Goal: Task Accomplishment & Management: Use online tool/utility

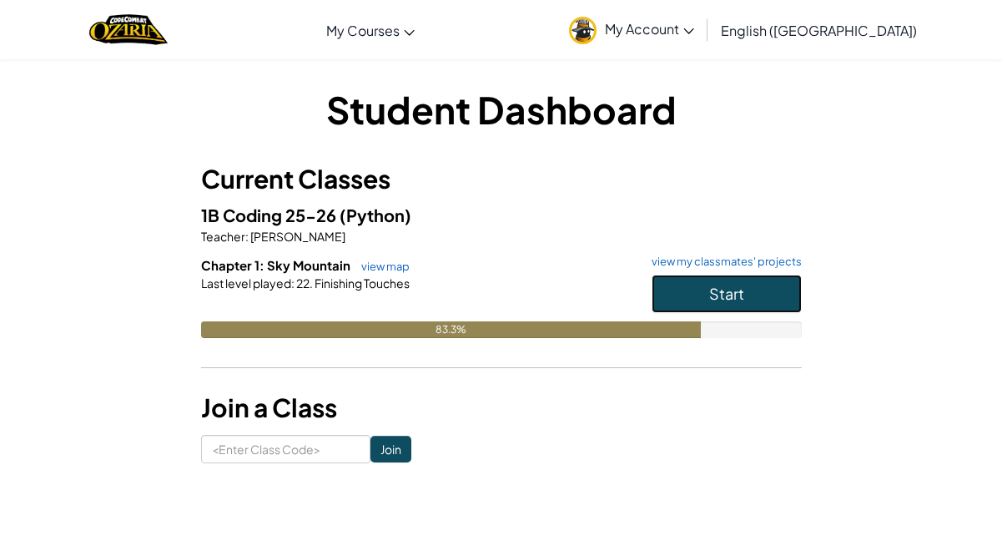
click at [734, 284] on span "Start" at bounding box center [726, 293] width 35 height 19
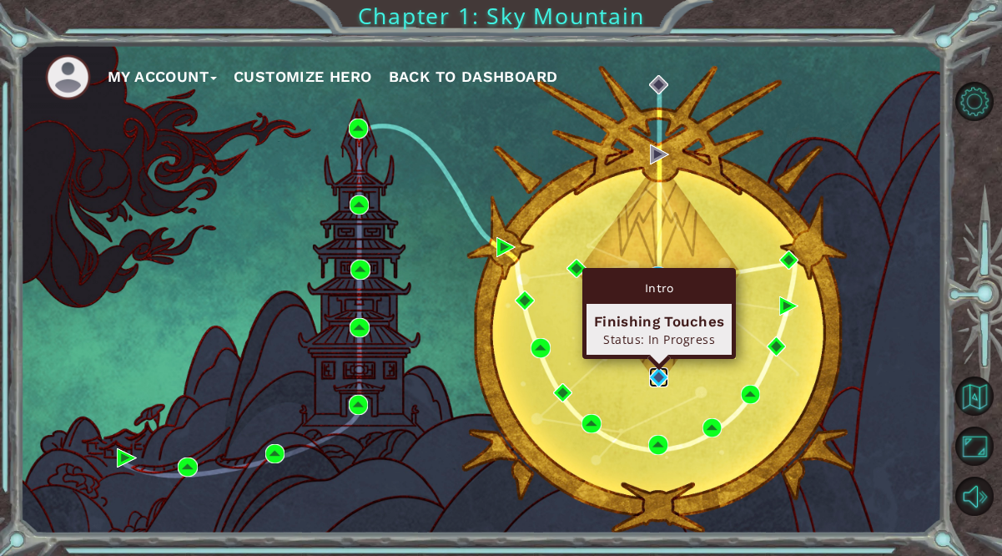
click at [667, 374] on img at bounding box center [658, 376] width 19 height 19
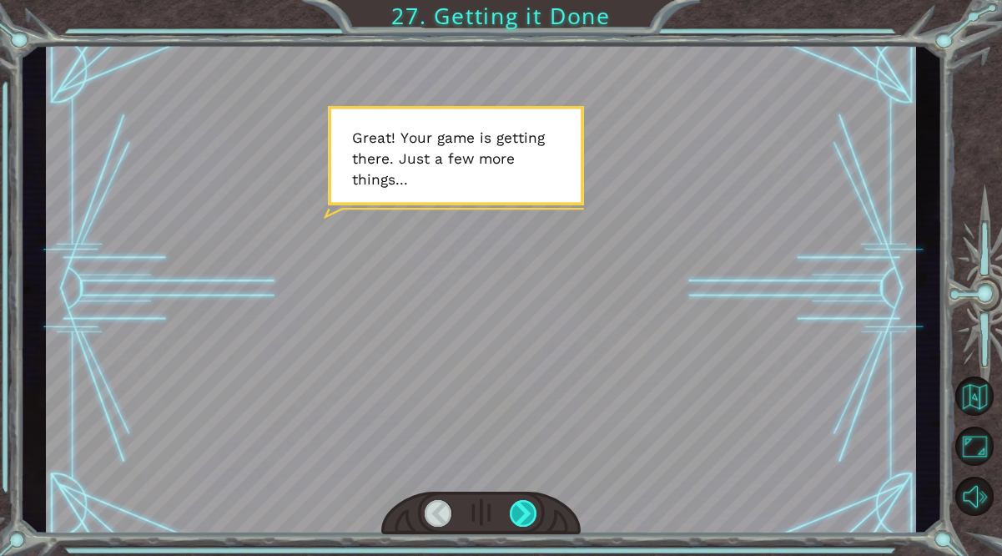
click at [522, 521] on div at bounding box center [524, 513] width 28 height 27
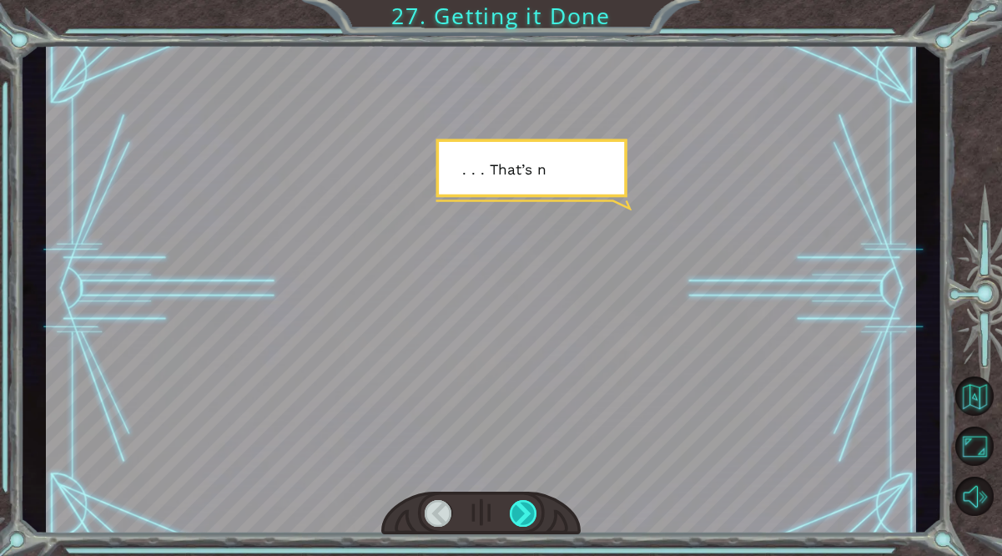
click at [522, 518] on div at bounding box center [524, 513] width 28 height 27
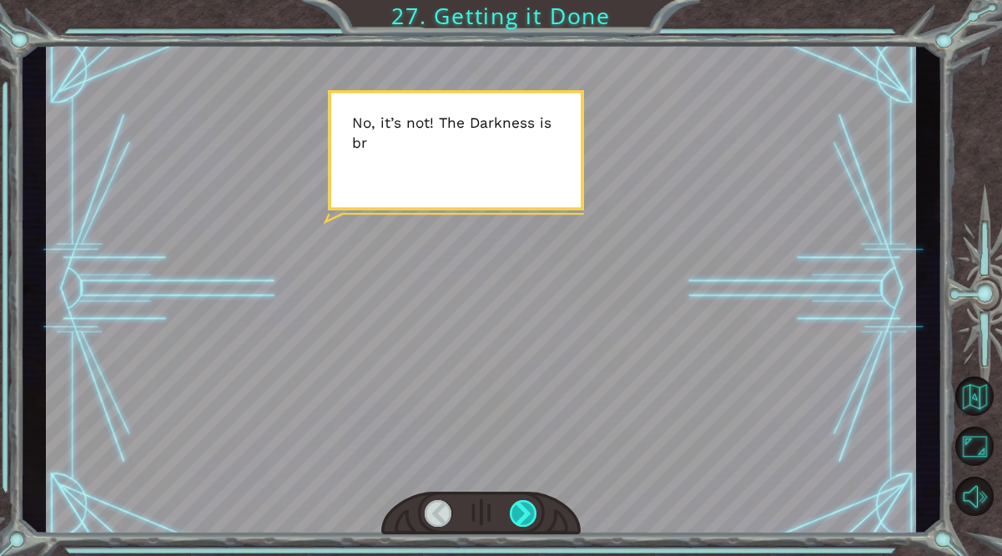
click at [518, 516] on div at bounding box center [524, 513] width 28 height 27
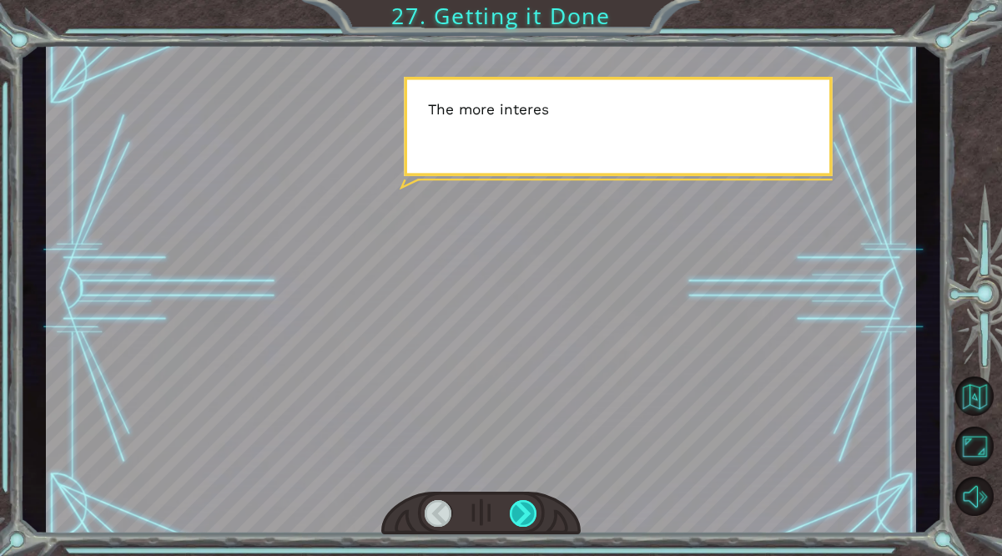
click at [518, 516] on div at bounding box center [524, 513] width 28 height 27
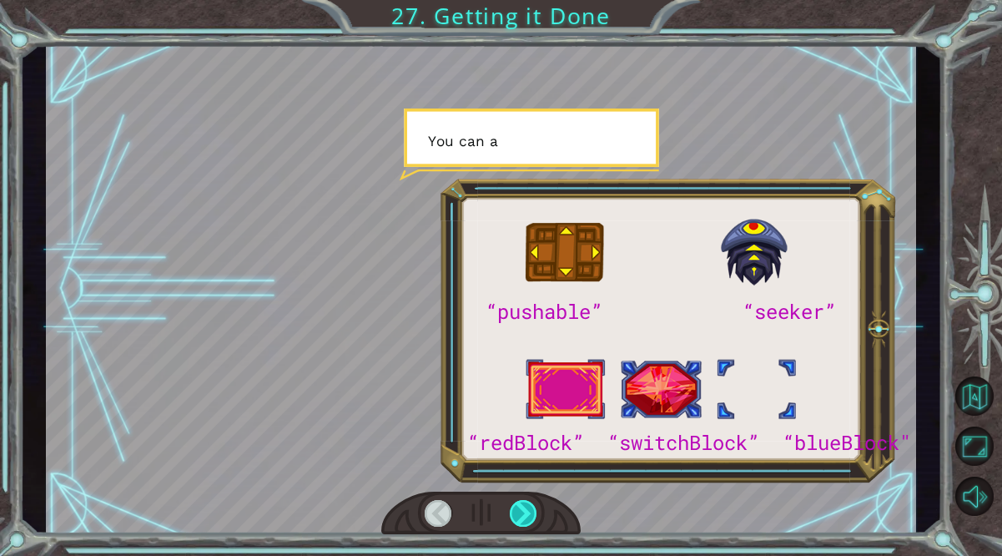
click at [518, 516] on div at bounding box center [524, 513] width 28 height 27
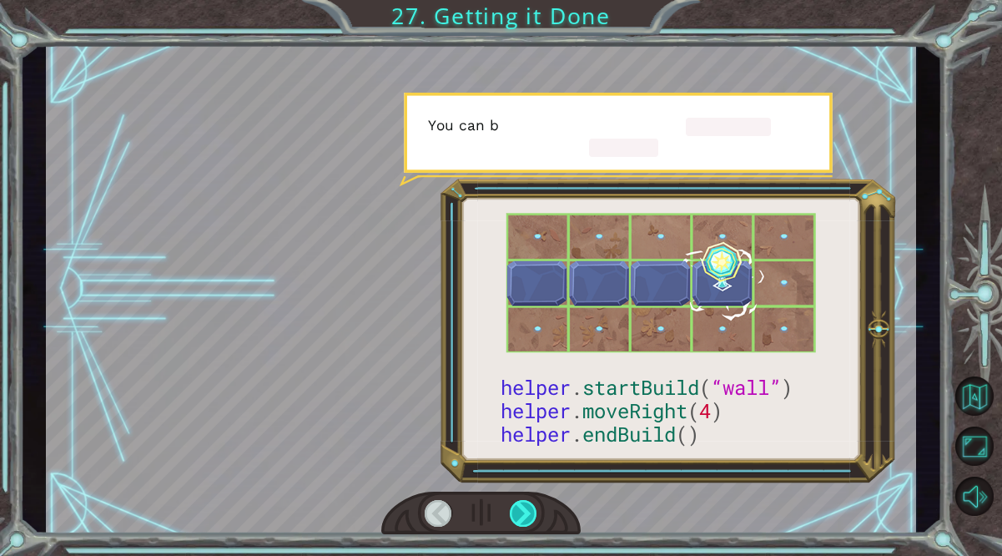
click at [518, 516] on div at bounding box center [524, 513] width 28 height 27
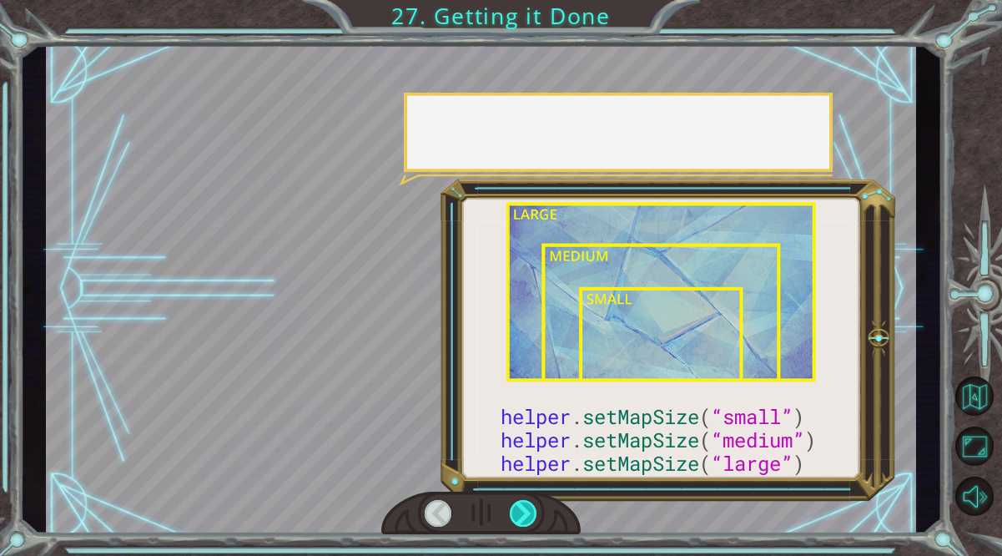
click at [518, 516] on div at bounding box center [524, 513] width 28 height 27
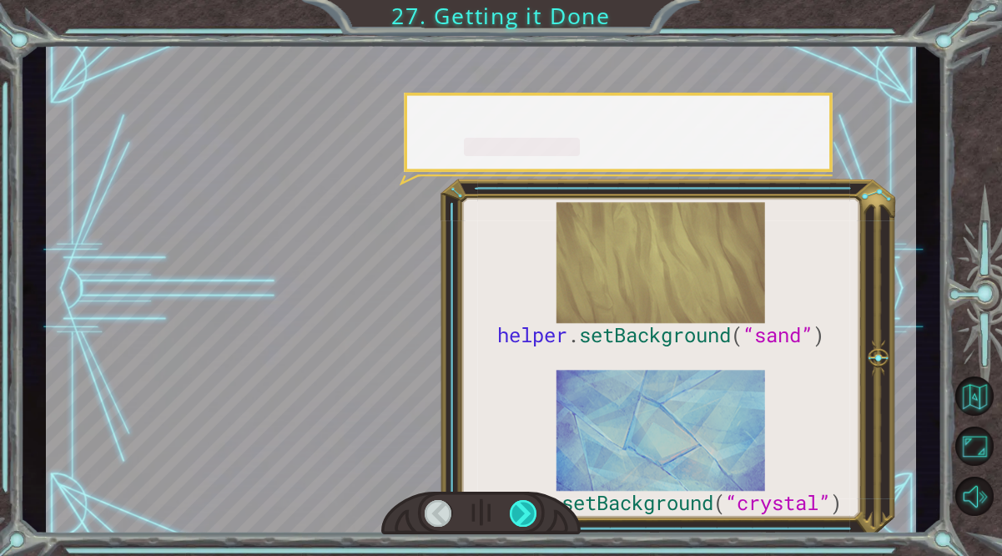
click at [518, 516] on div at bounding box center [524, 513] width 28 height 27
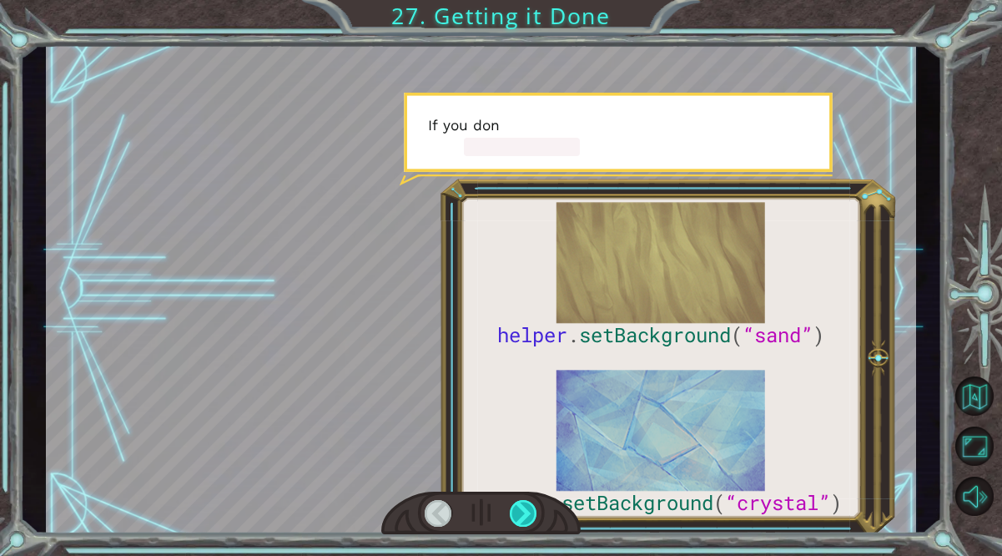
click at [518, 516] on div at bounding box center [524, 513] width 28 height 27
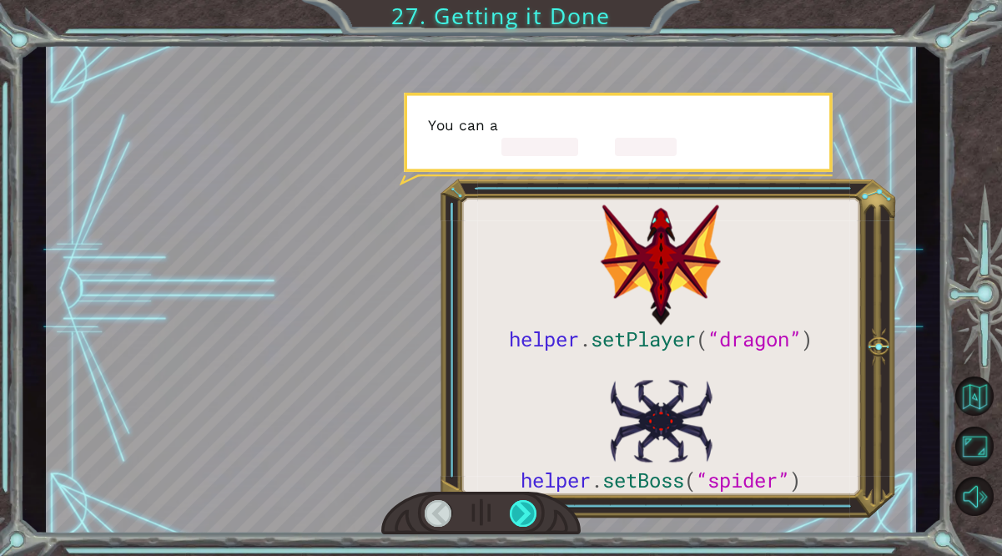
click at [518, 516] on div at bounding box center [524, 513] width 28 height 27
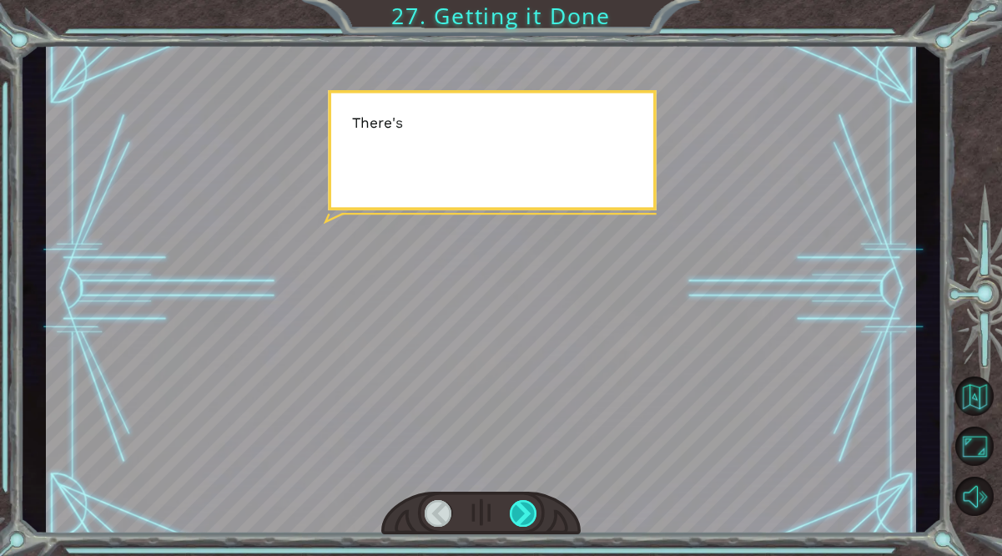
click at [518, 516] on div at bounding box center [524, 513] width 28 height 27
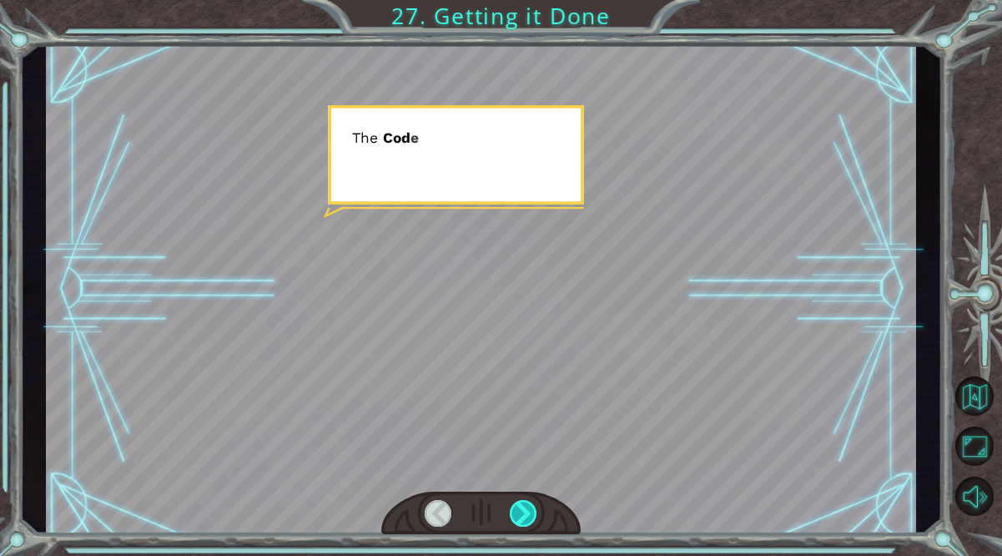
click at [518, 516] on div at bounding box center [524, 513] width 28 height 27
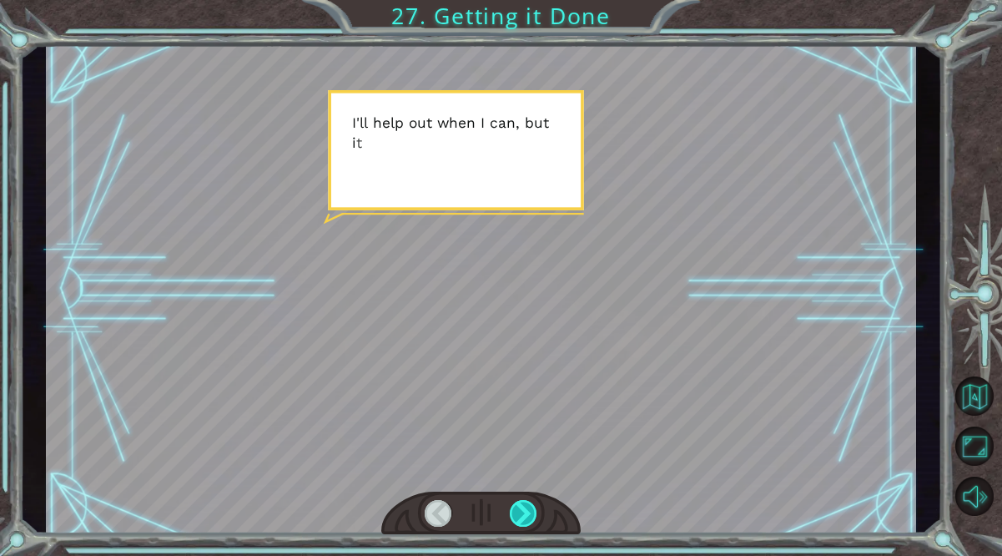
click at [518, 516] on div at bounding box center [524, 513] width 28 height 27
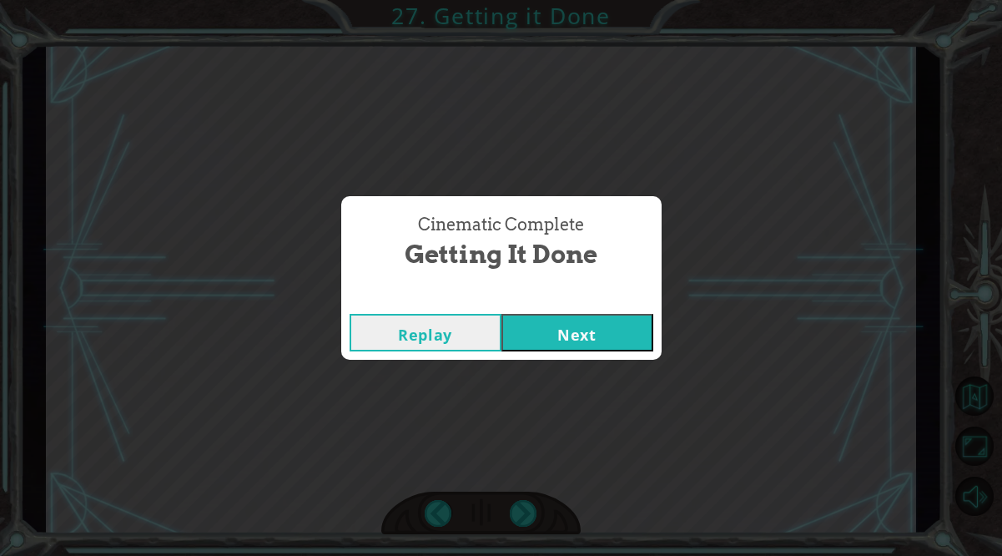
click at [618, 345] on button "Next" at bounding box center [577, 333] width 152 height 38
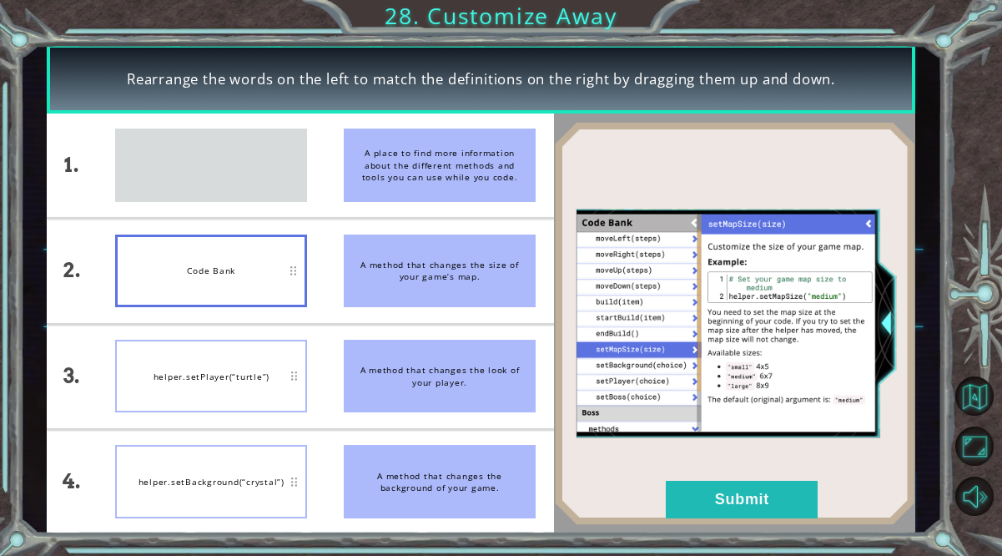
drag, startPoint x: 286, startPoint y: 161, endPoint x: 300, endPoint y: 267, distance: 106.9
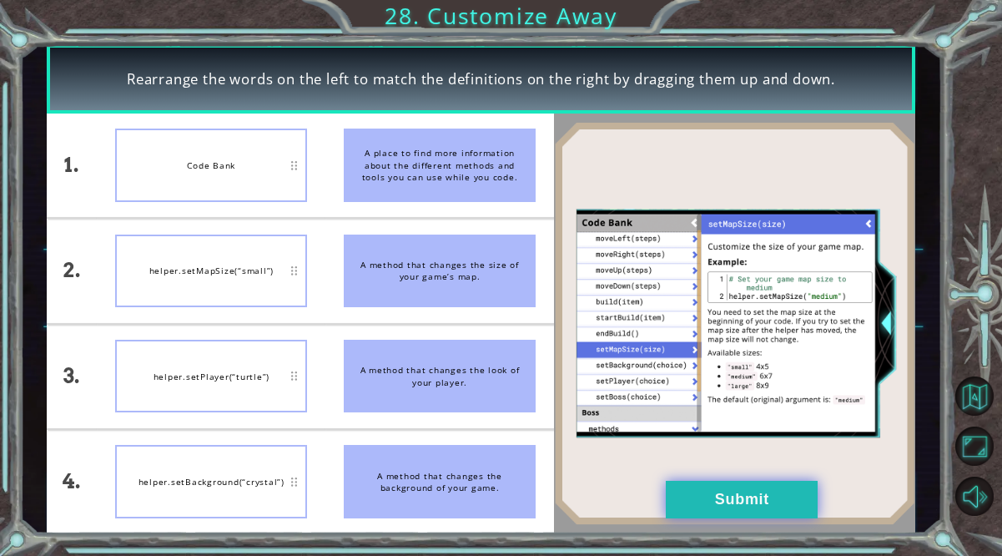
click at [703, 495] on button "Submit" at bounding box center [742, 500] width 152 height 38
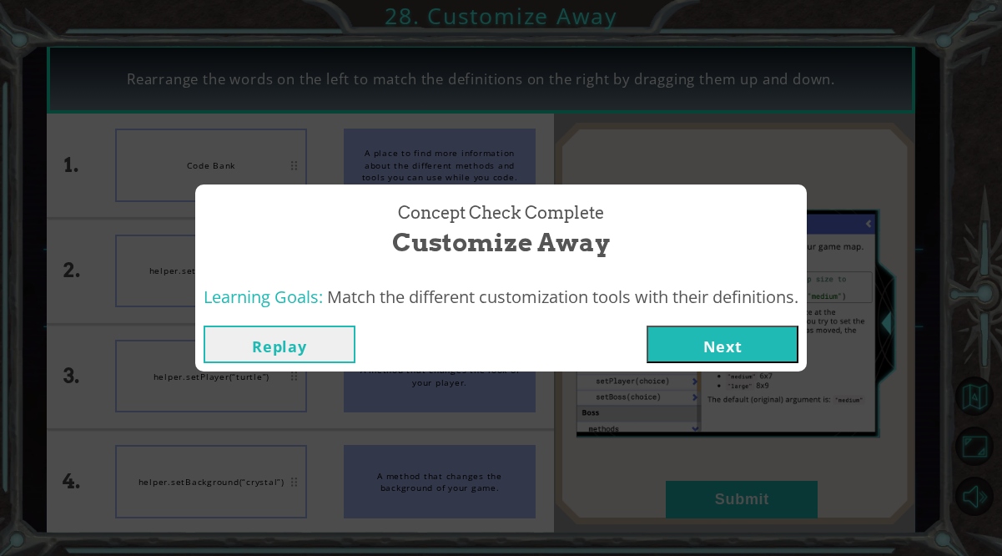
click at [702, 345] on button "Next" at bounding box center [723, 344] width 152 height 38
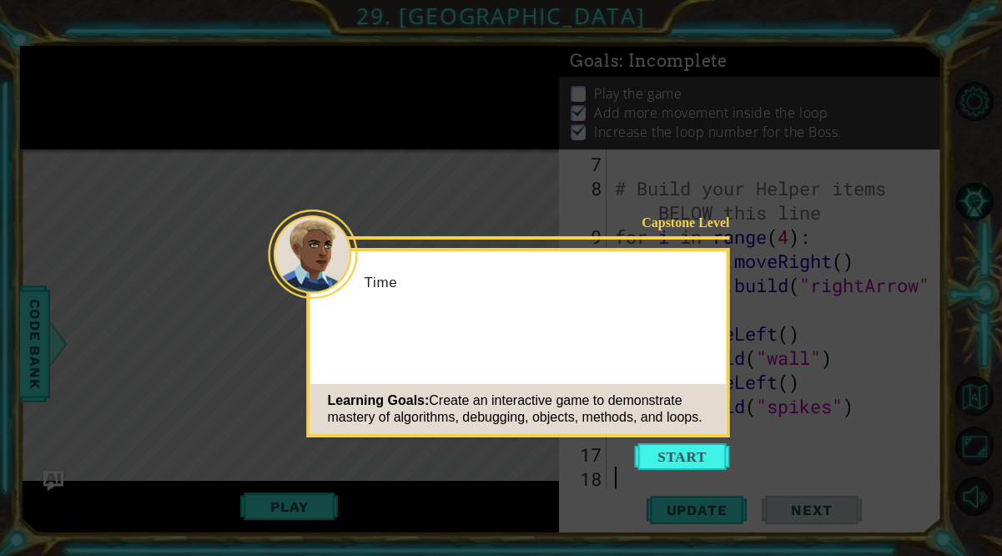
scroll to position [194, 0]
click at [698, 456] on button "Start" at bounding box center [682, 456] width 95 height 27
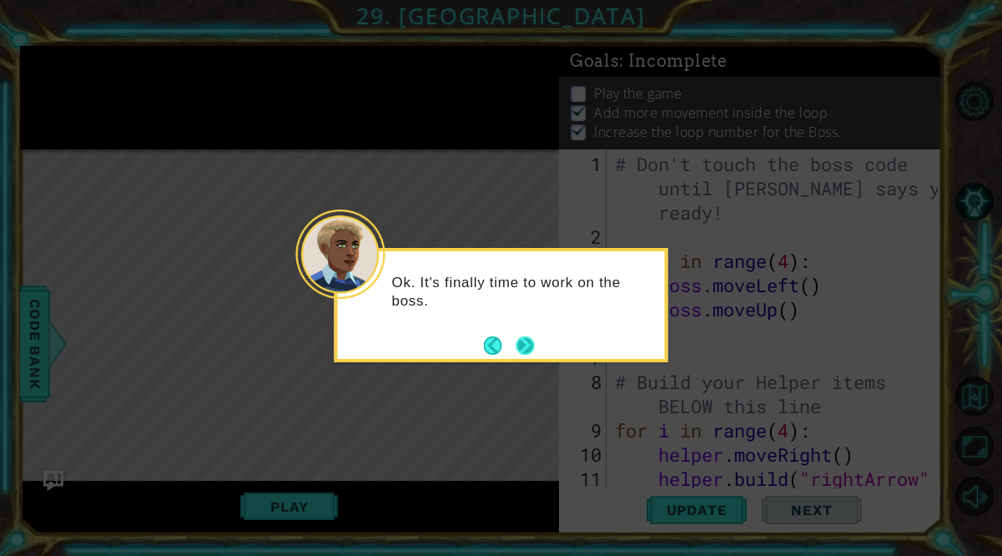
click at [527, 348] on button "Next" at bounding box center [526, 345] width 20 height 20
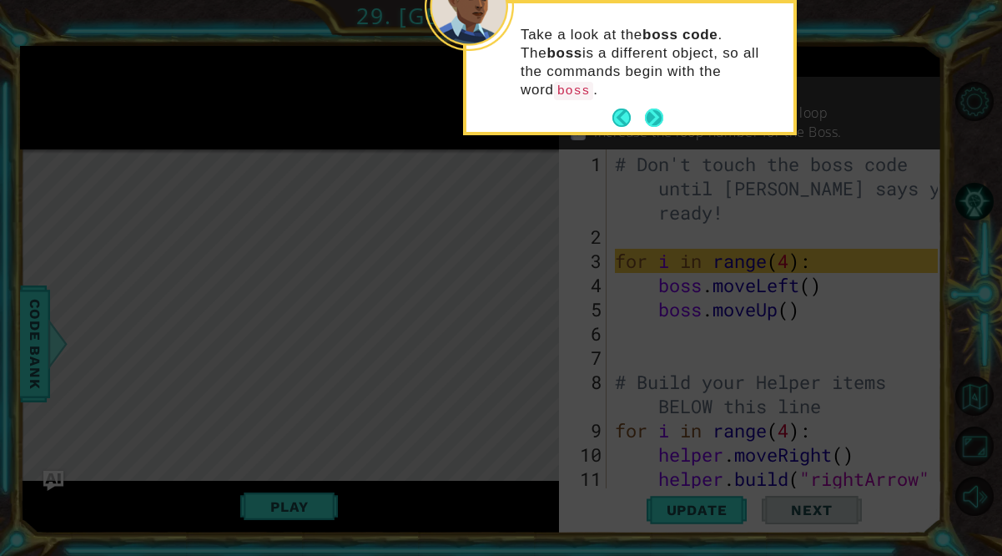
click at [658, 108] on button "Next" at bounding box center [654, 117] width 18 height 18
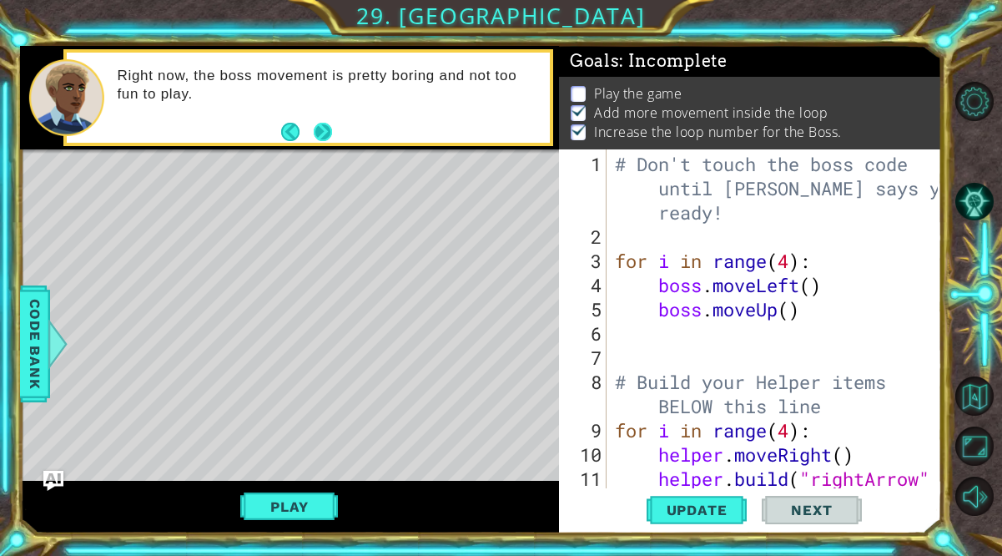
click at [330, 131] on button "Next" at bounding box center [322, 131] width 31 height 31
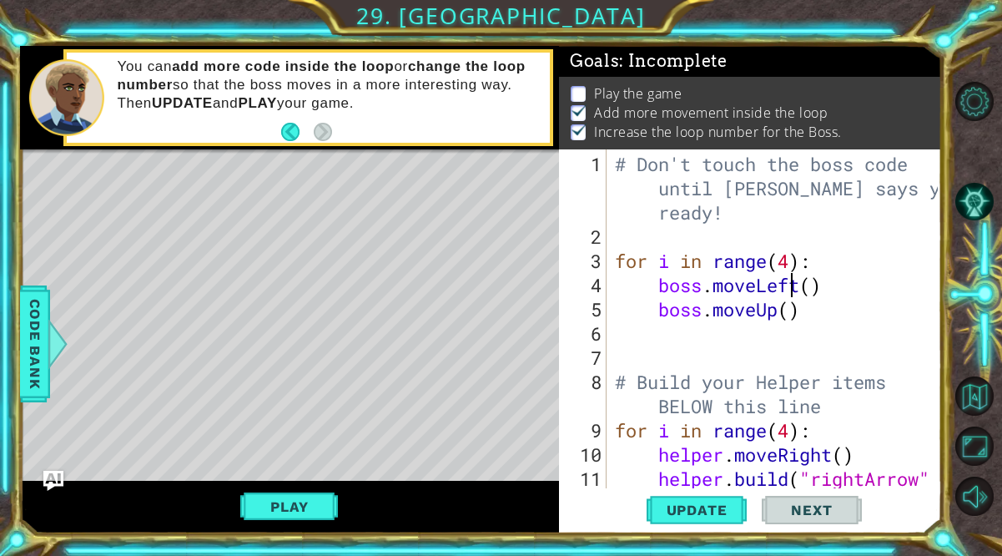
click at [793, 271] on div "# Don't touch the boss code until [PERSON_NAME] says you're ready! for i in ran…" at bounding box center [778, 382] width 335 height 460
click at [792, 264] on div "# Don't touch the boss code until [PERSON_NAME] says you're ready! for i in ran…" at bounding box center [778, 382] width 335 height 460
type textarea "for i in range(3):"
click at [672, 339] on div "# Don't touch the boss code until [PERSON_NAME] says you're ready! for i in ran…" at bounding box center [778, 382] width 335 height 460
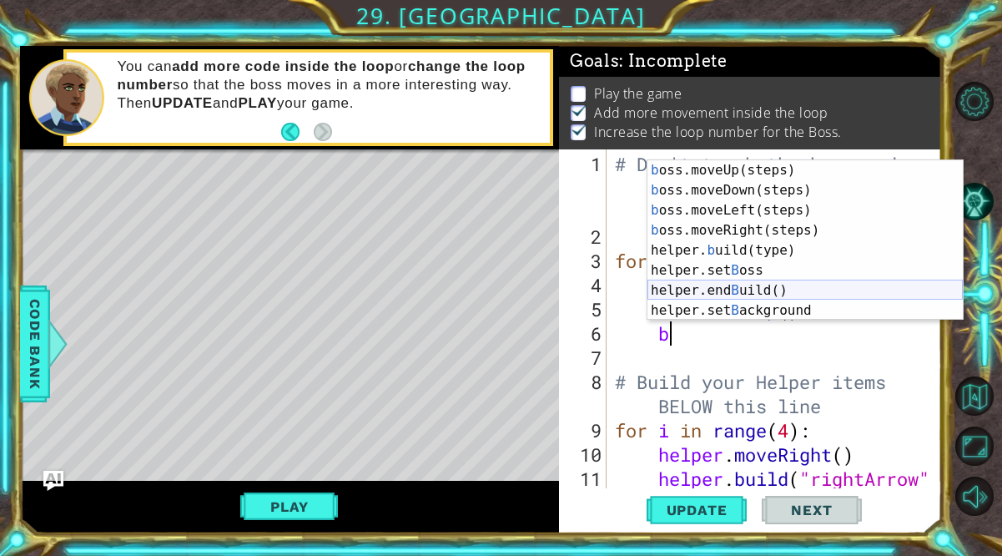
scroll to position [40, 0]
click at [702, 286] on div "b oss.moveDown(steps) press enter b oss.moveLeft(steps) press enter b oss.moveR…" at bounding box center [804, 260] width 315 height 200
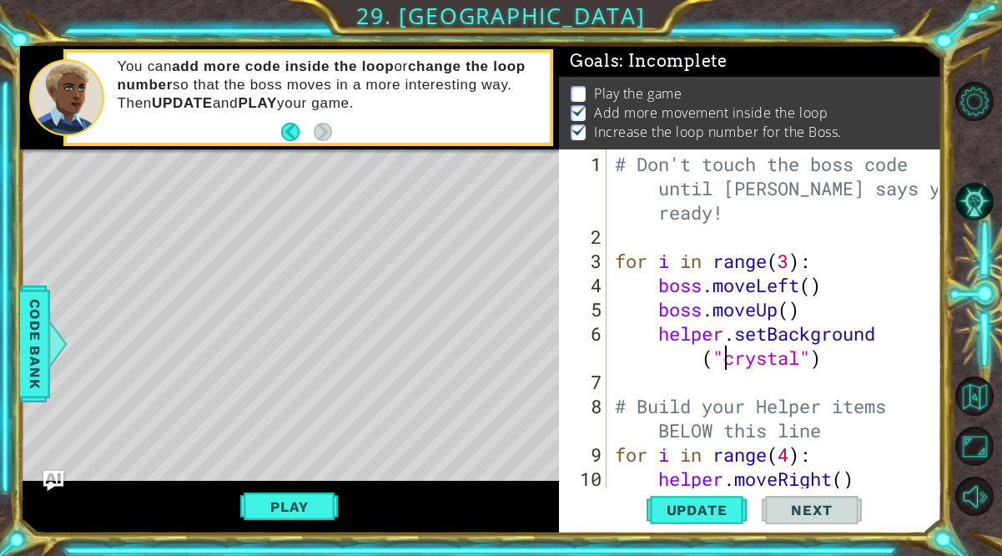
click at [800, 364] on div "# Don't touch the boss code until [PERSON_NAME] says you're ready! for i in ran…" at bounding box center [778, 382] width 335 height 460
click at [27, 346] on span "Code Bank" at bounding box center [35, 343] width 27 height 102
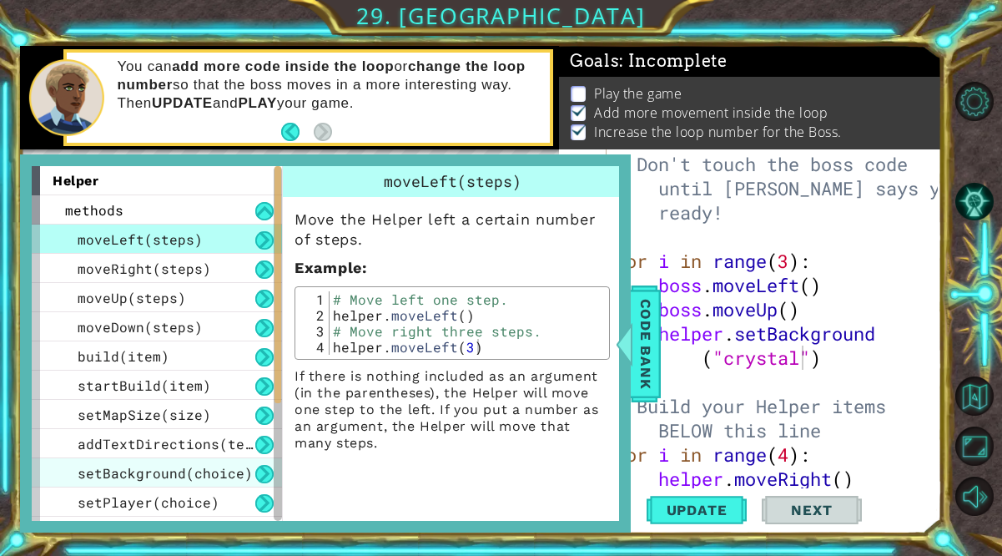
click at [133, 473] on span "setBackground(choice)" at bounding box center [165, 473] width 175 height 18
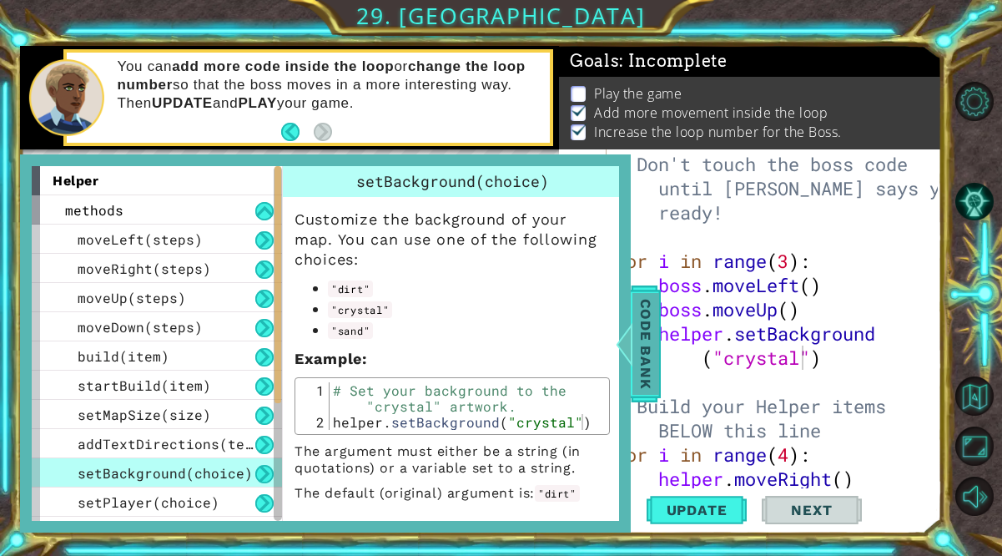
click at [641, 361] on span "Code Bank" at bounding box center [645, 343] width 27 height 102
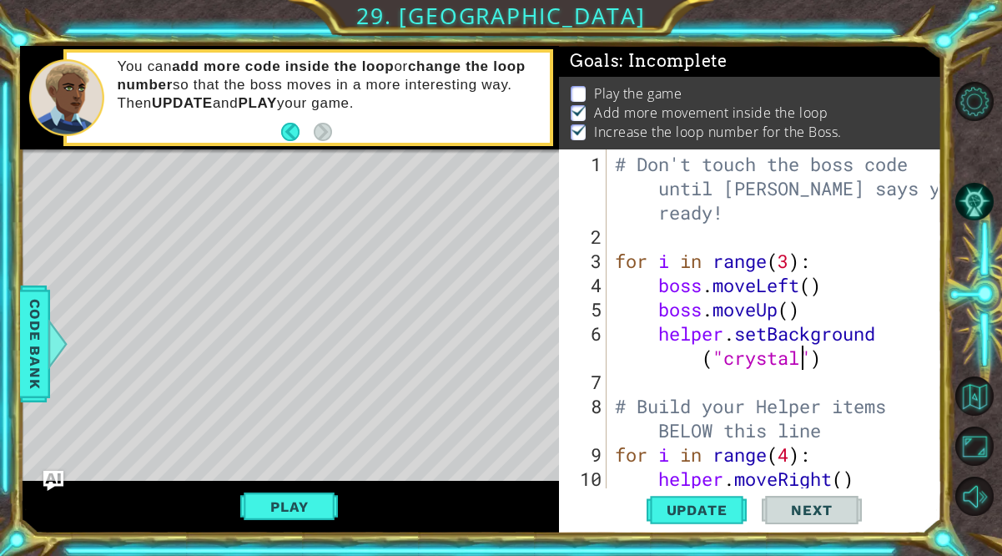
click at [803, 363] on div "# Don't touch the boss code until [PERSON_NAME] says you're ready! for i in ran…" at bounding box center [778, 382] width 335 height 460
type textarea "helper.setBackground("dirt")"
